Goal: Task Accomplishment & Management: Use online tool/utility

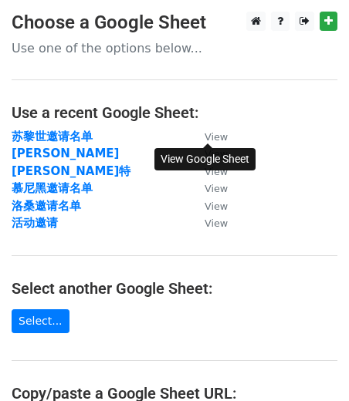
click at [221, 136] on small "View" at bounding box center [215, 137] width 23 height 12
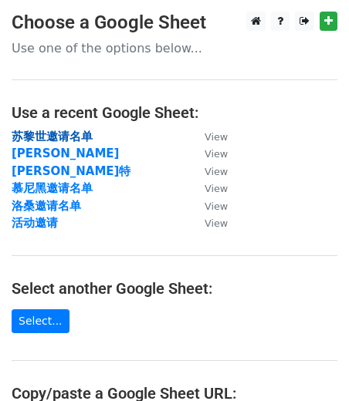
click at [34, 140] on strong "苏黎世邀请名单" at bounding box center [52, 137] width 81 height 14
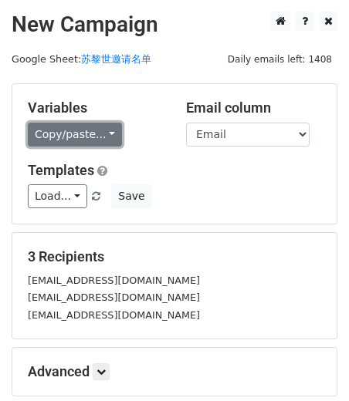
click at [101, 136] on link "Copy/paste..." at bounding box center [75, 135] width 94 height 24
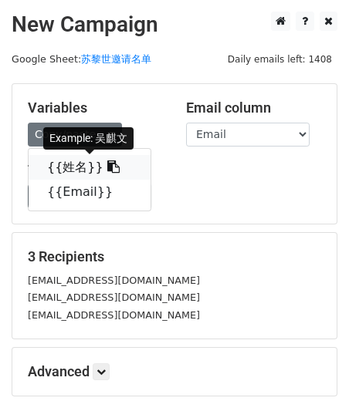
click at [107, 166] on icon at bounding box center [113, 166] width 12 height 12
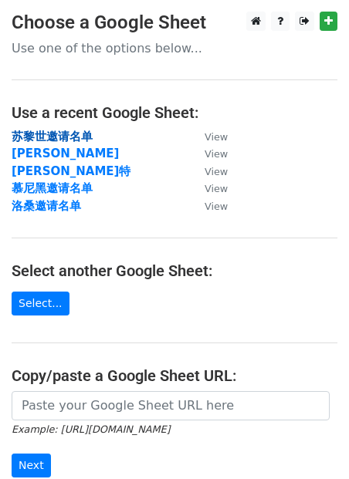
click at [59, 140] on strong "苏黎世邀请名单" at bounding box center [52, 137] width 81 height 14
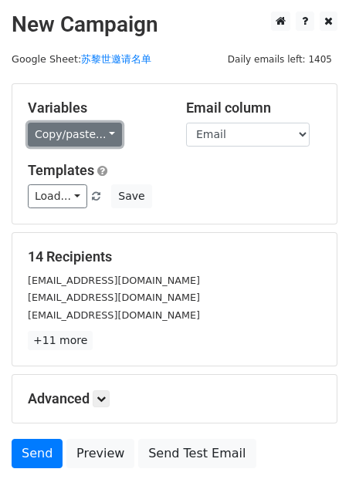
click at [110, 142] on link "Copy/paste..." at bounding box center [75, 135] width 94 height 24
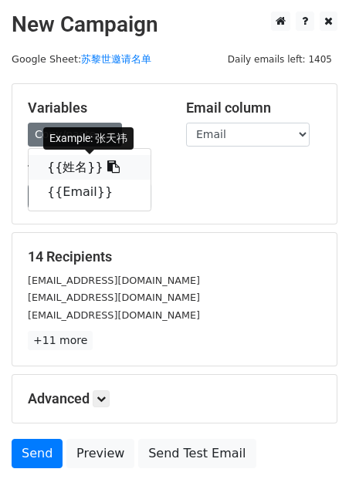
click at [107, 166] on icon at bounding box center [113, 166] width 12 height 12
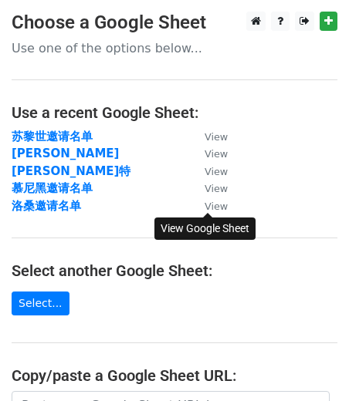
click at [209, 210] on small "View" at bounding box center [215, 207] width 23 height 12
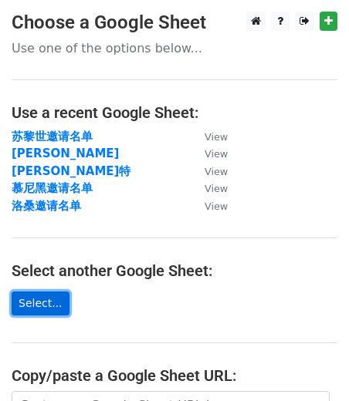
click at [32, 303] on link "Select..." at bounding box center [41, 304] width 58 height 24
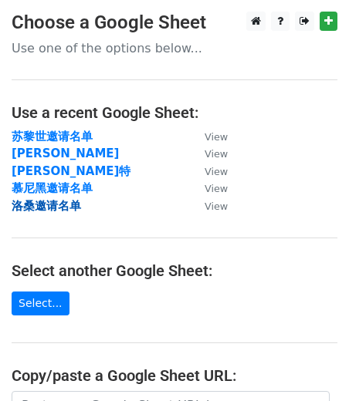
click at [32, 203] on strong "洛桑邀请名单" at bounding box center [46, 206] width 69 height 14
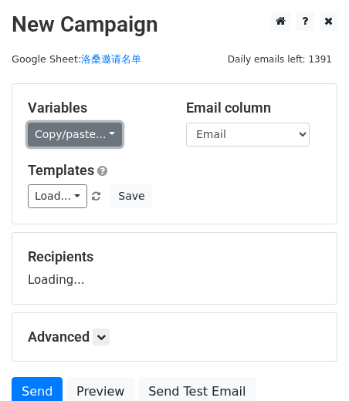
click at [103, 135] on link "Copy/paste..." at bounding box center [75, 135] width 94 height 24
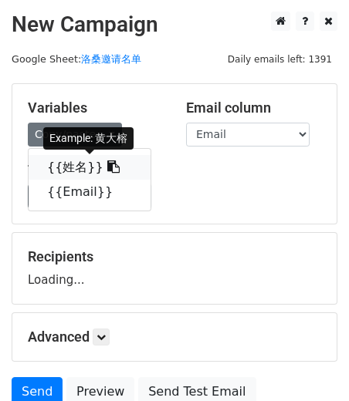
click at [107, 170] on icon at bounding box center [113, 166] width 12 height 12
